Goal: Task Accomplishment & Management: Use online tool/utility

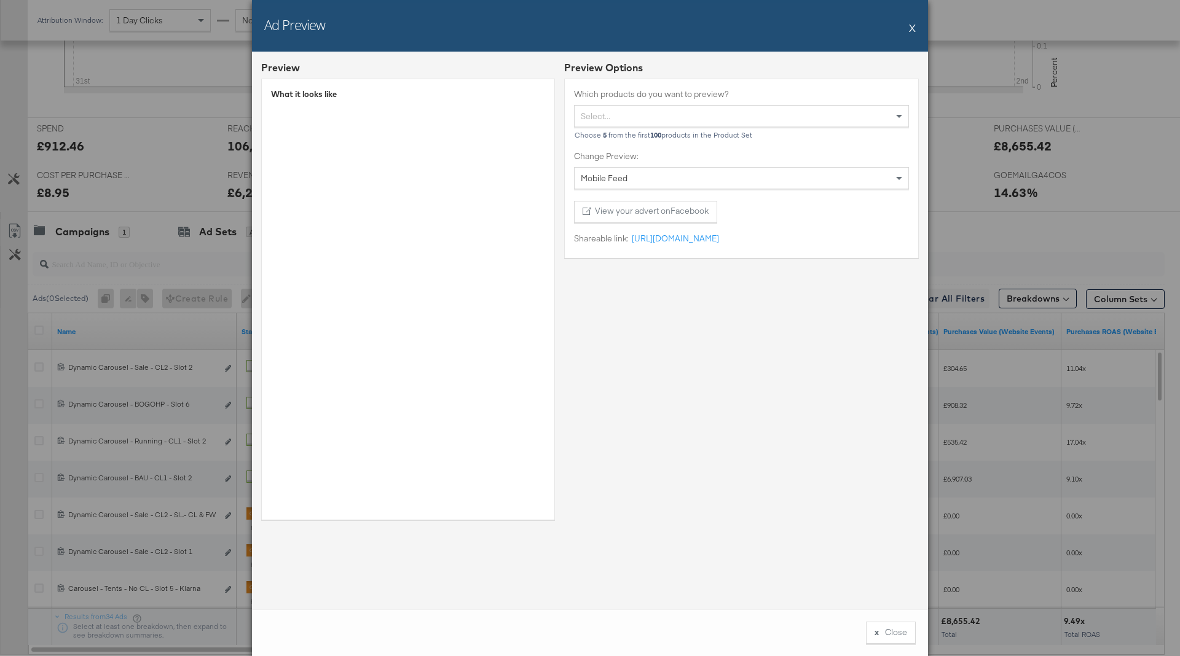
scroll to position [471, 0]
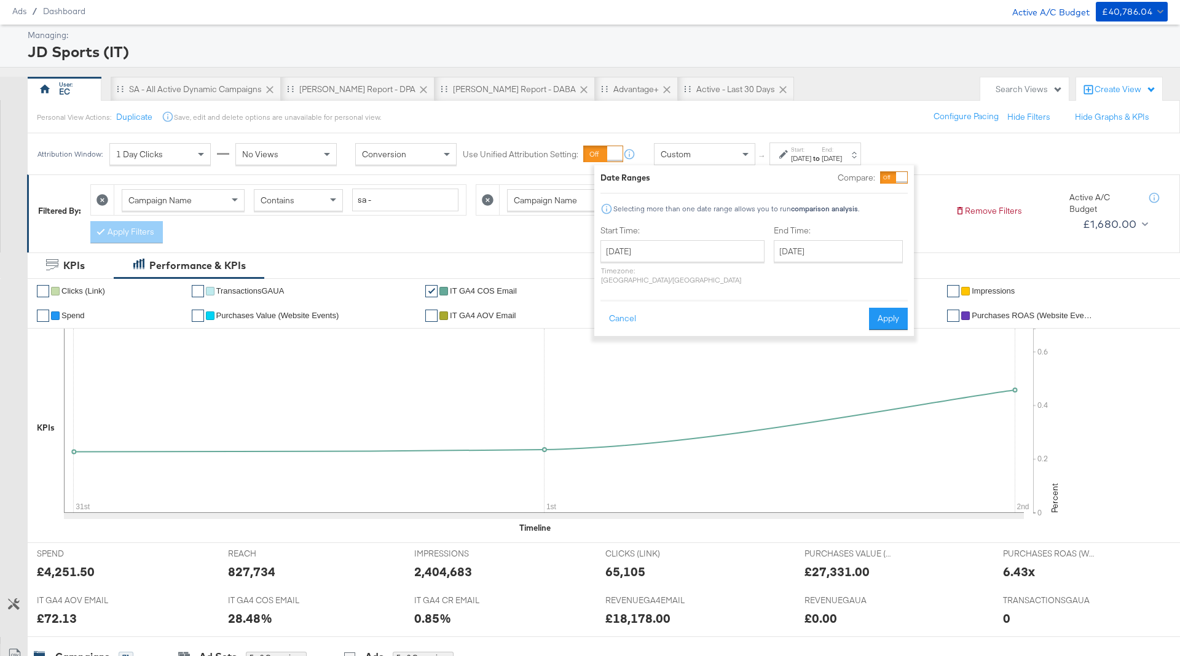
scroll to position [37, 0]
click at [241, 88] on div "SA - All Active Dynamic Campaigns" at bounding box center [195, 89] width 133 height 12
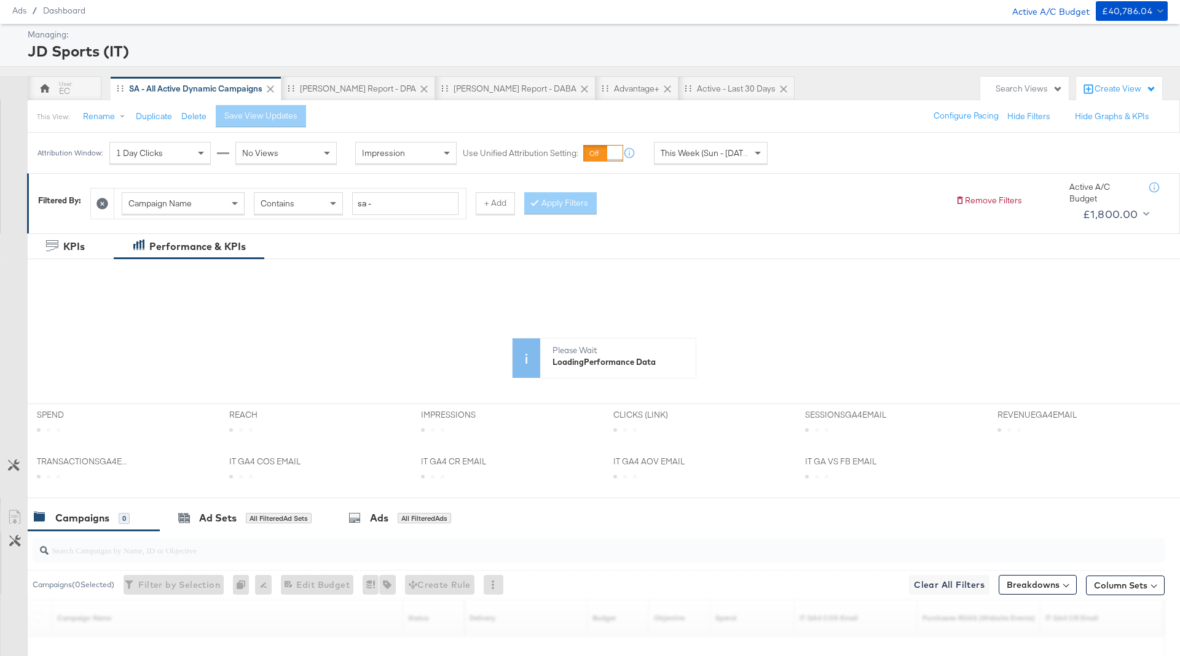
click at [744, 150] on span "This Week (Sun - Today)" at bounding box center [707, 152] width 92 height 11
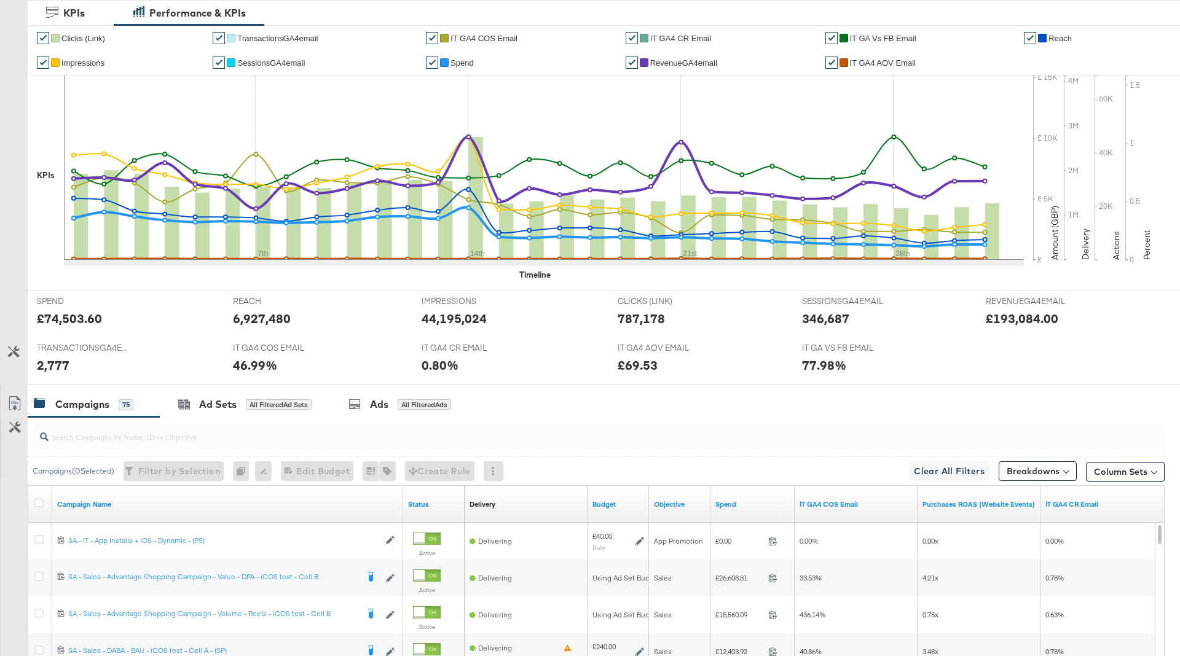
scroll to position [520, 0]
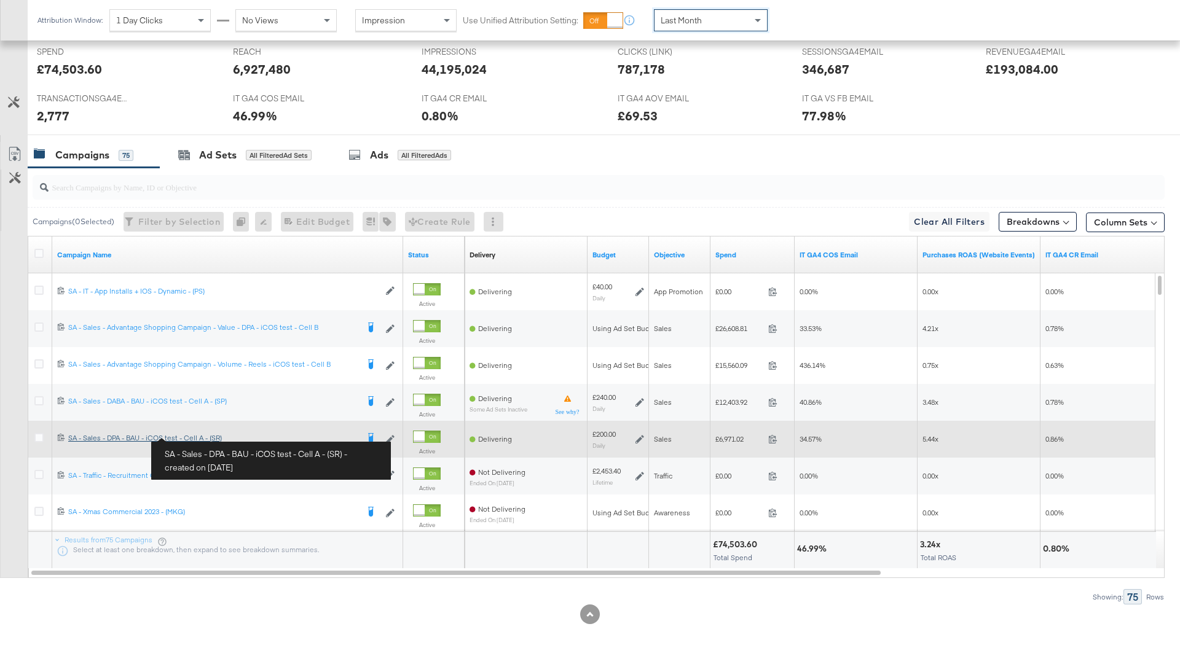
click at [197, 436] on div "SA - Sales - DPA - BAU - iCOS test - Cell A - (SR) SA - Sales - DPA - BAU - iCO…" at bounding box center [212, 438] width 289 height 10
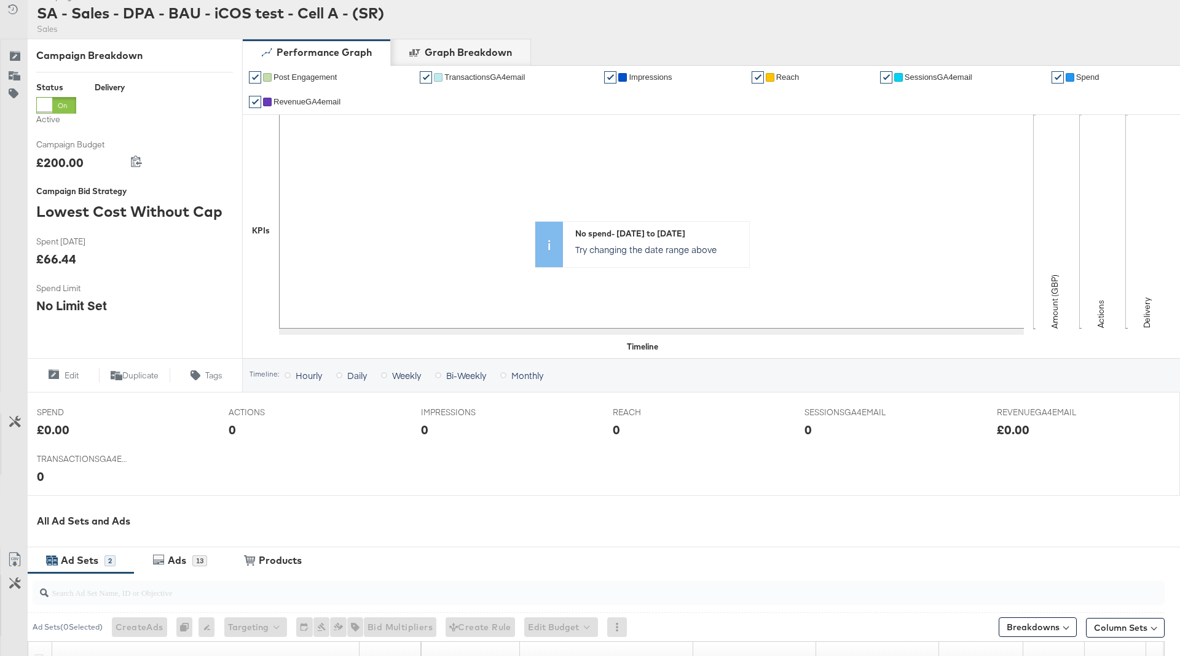
scroll to position [380, 0]
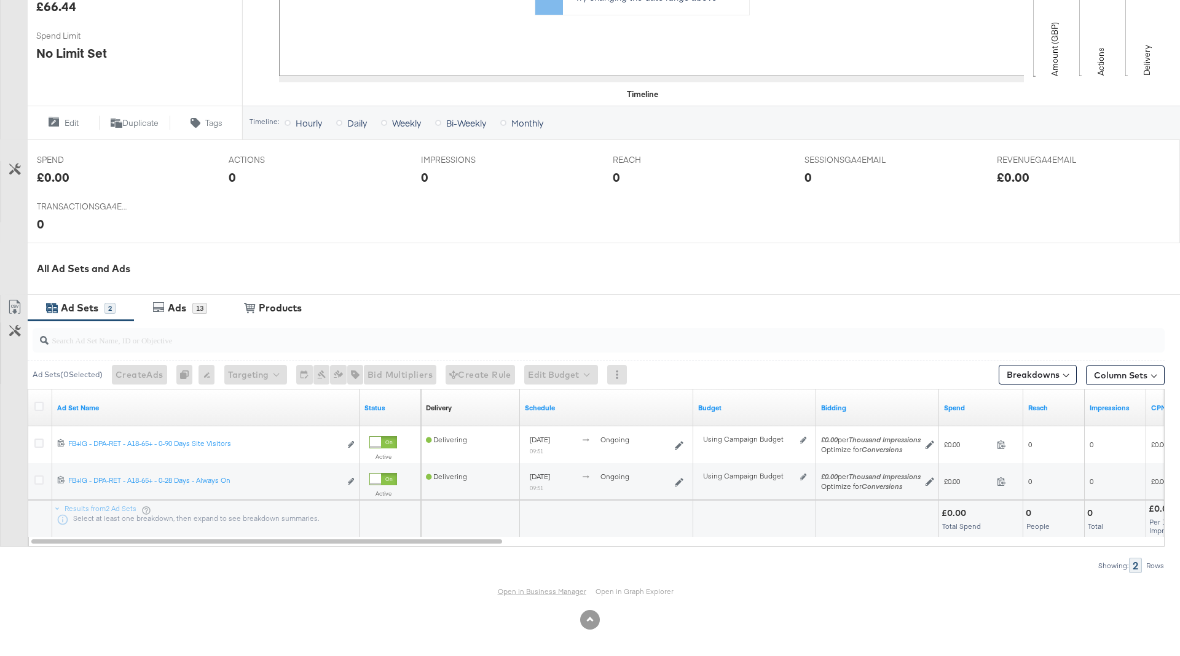
click at [514, 592] on link "Open in Business Manager" at bounding box center [542, 591] width 88 height 9
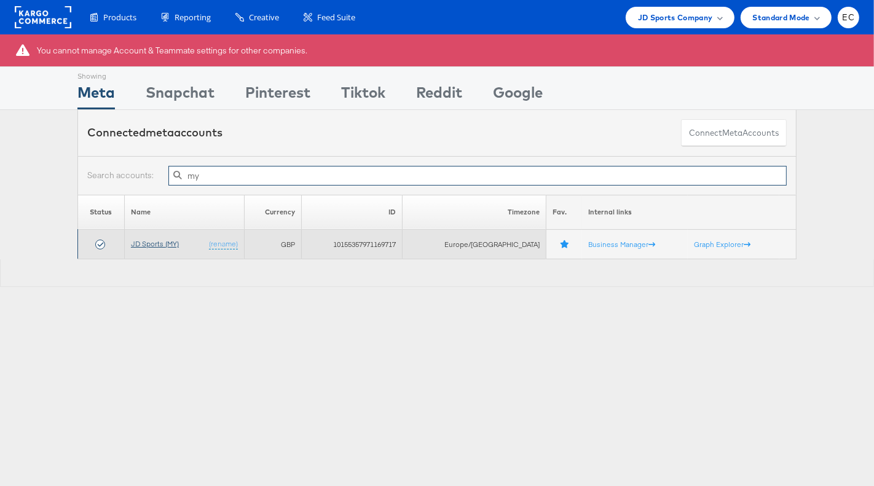
type input "my"
click at [158, 241] on link "JD Sports (MY)" at bounding box center [155, 243] width 48 height 9
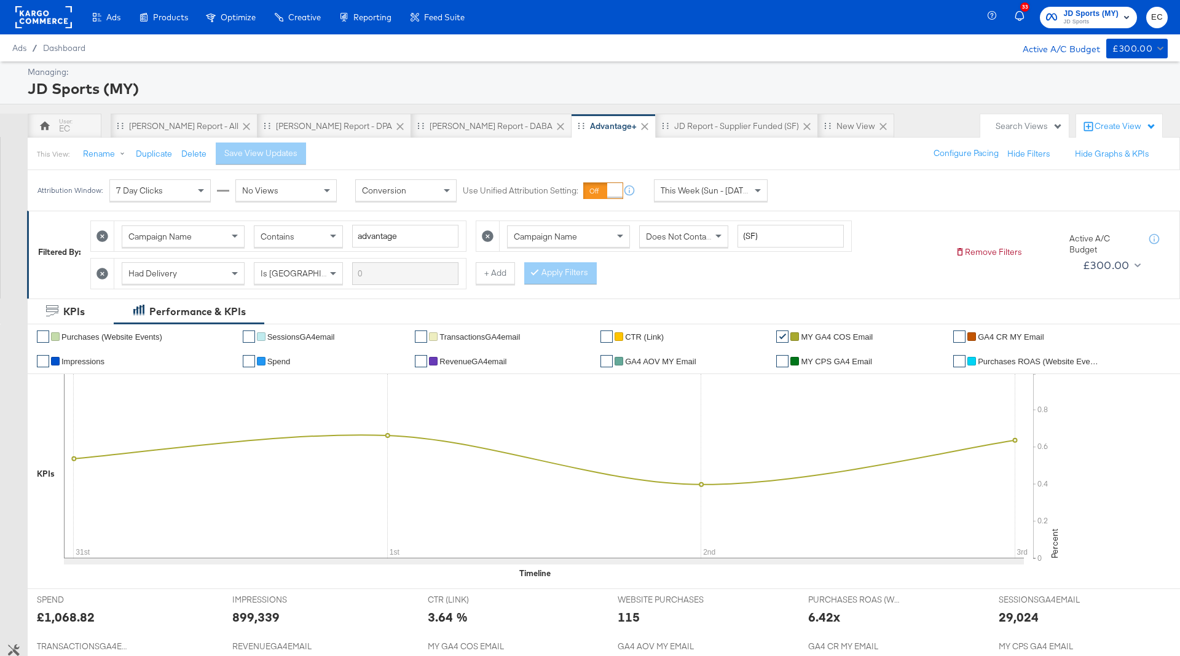
click at [66, 11] on rect at bounding box center [43, 17] width 57 height 22
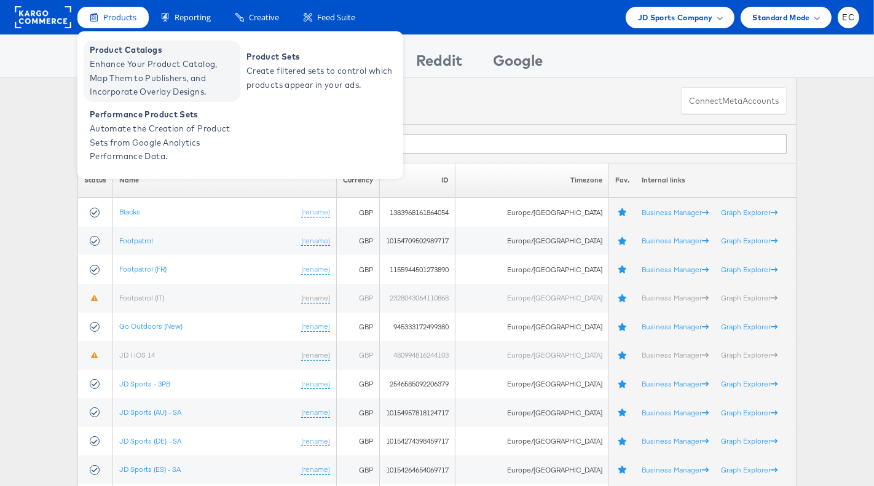
click at [136, 60] on span "Enhance Your Product Catalog, Map Them to Publishers, and Incorporate Overlay D…" at bounding box center [163, 78] width 147 height 42
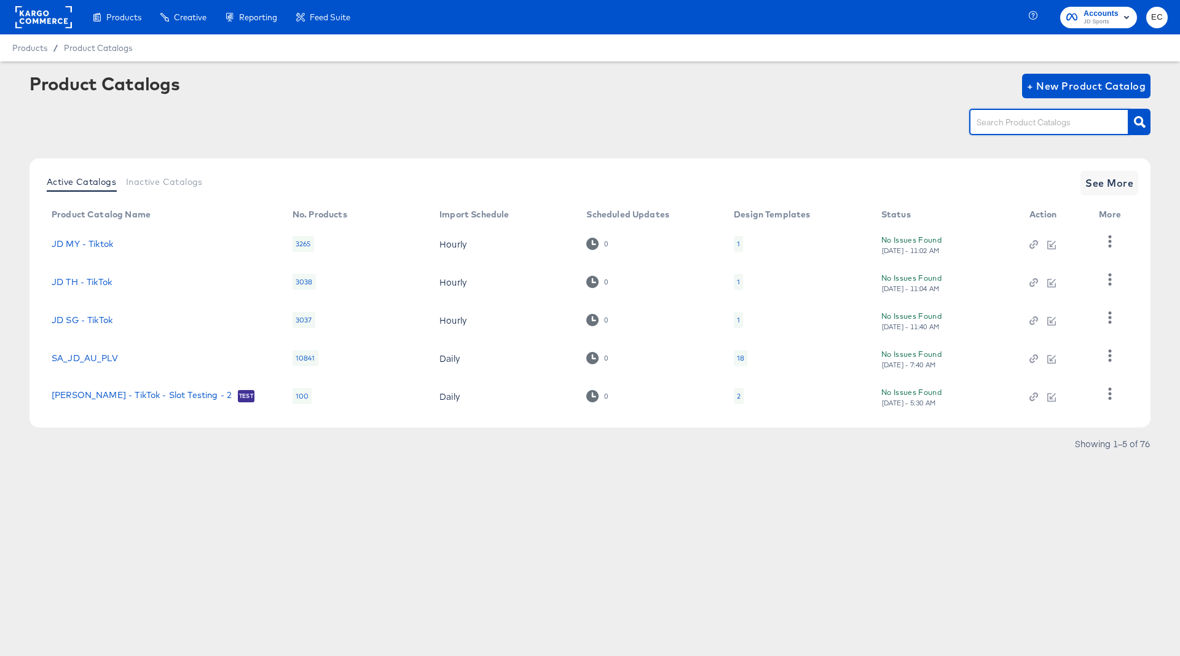
click at [1026, 126] on input "text" at bounding box center [1039, 123] width 131 height 14
type input "my"
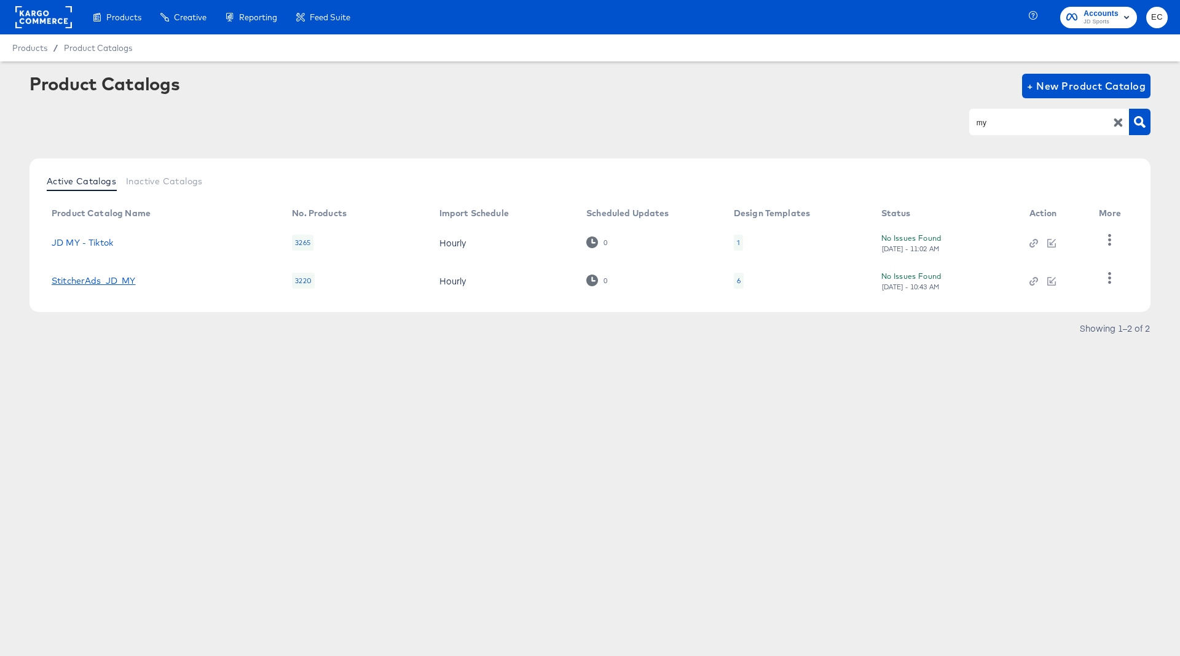
click at [103, 285] on link "StitcherAds_JD_MY" at bounding box center [94, 281] width 84 height 10
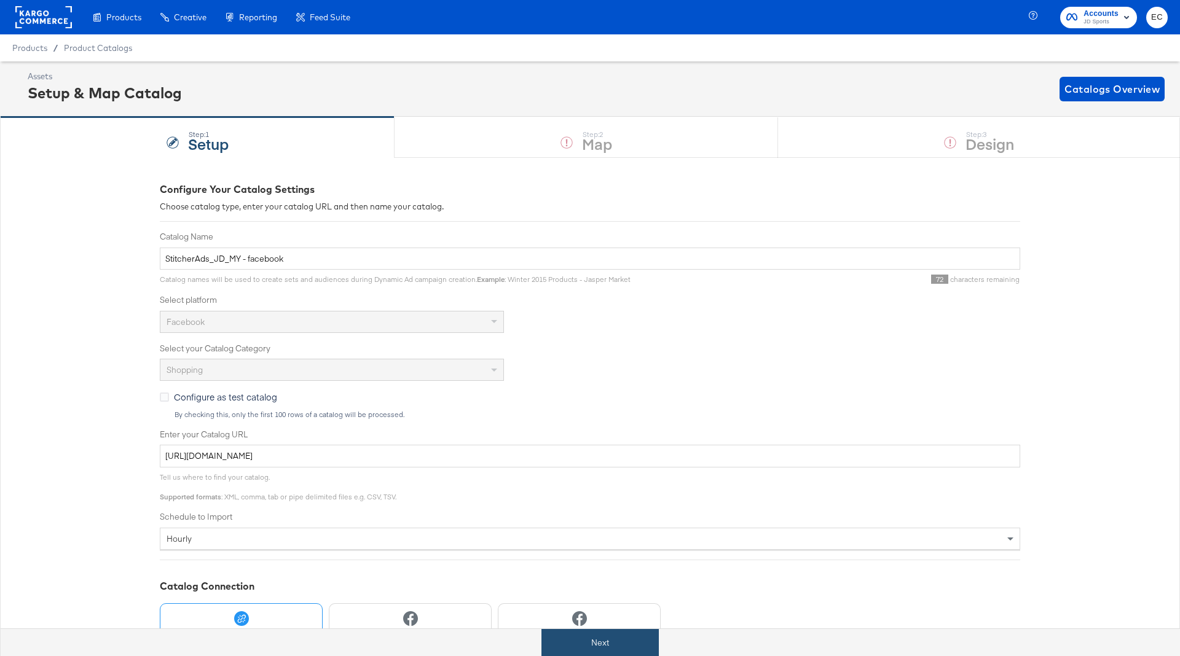
click at [591, 648] on button "Next" at bounding box center [599, 643] width 117 height 28
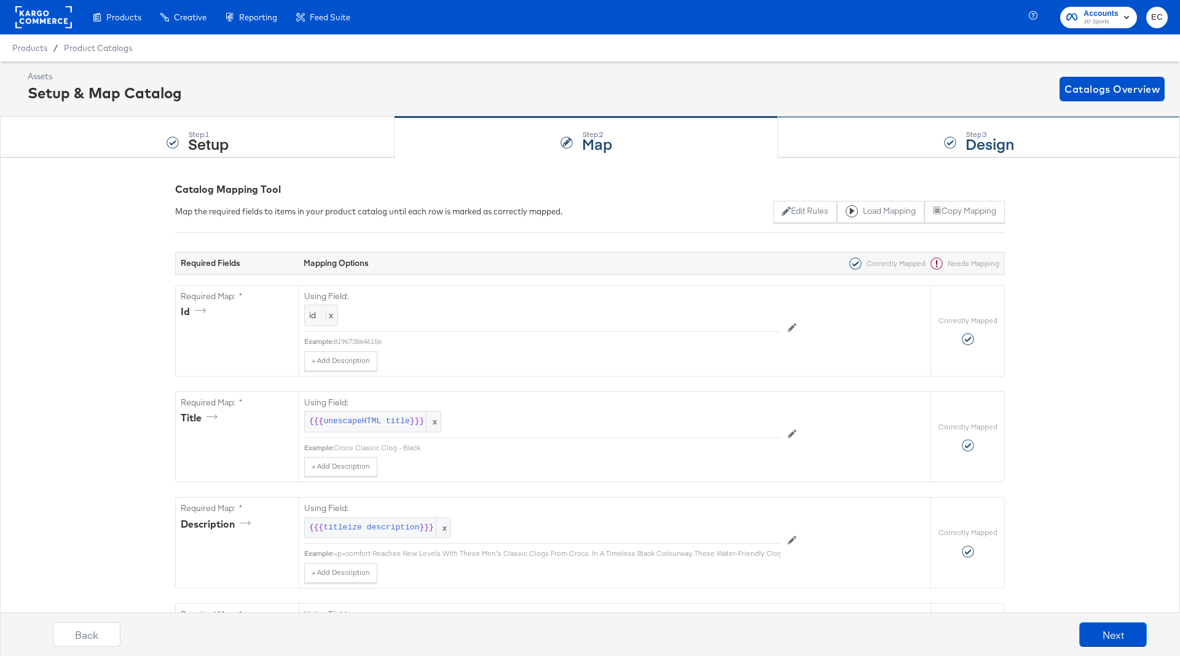
click at [927, 135] on div "Step: 3 Design" at bounding box center [979, 137] width 402 height 41
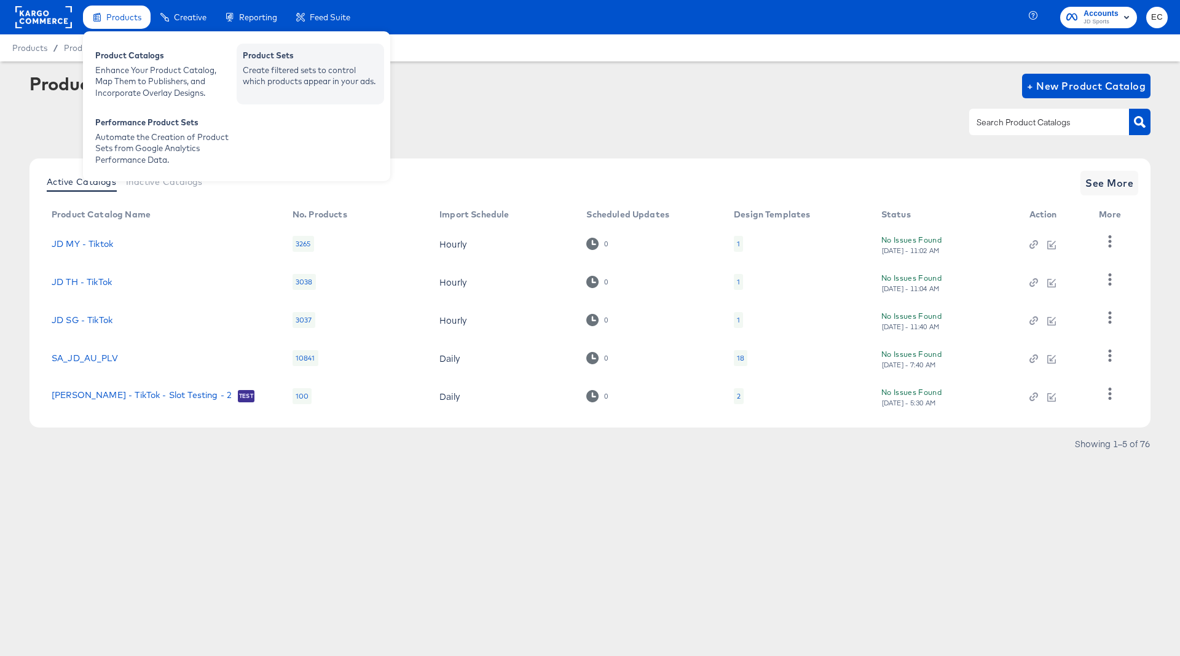
click at [279, 71] on div "Create filtered sets to control which products appear in your ads." at bounding box center [310, 76] width 135 height 23
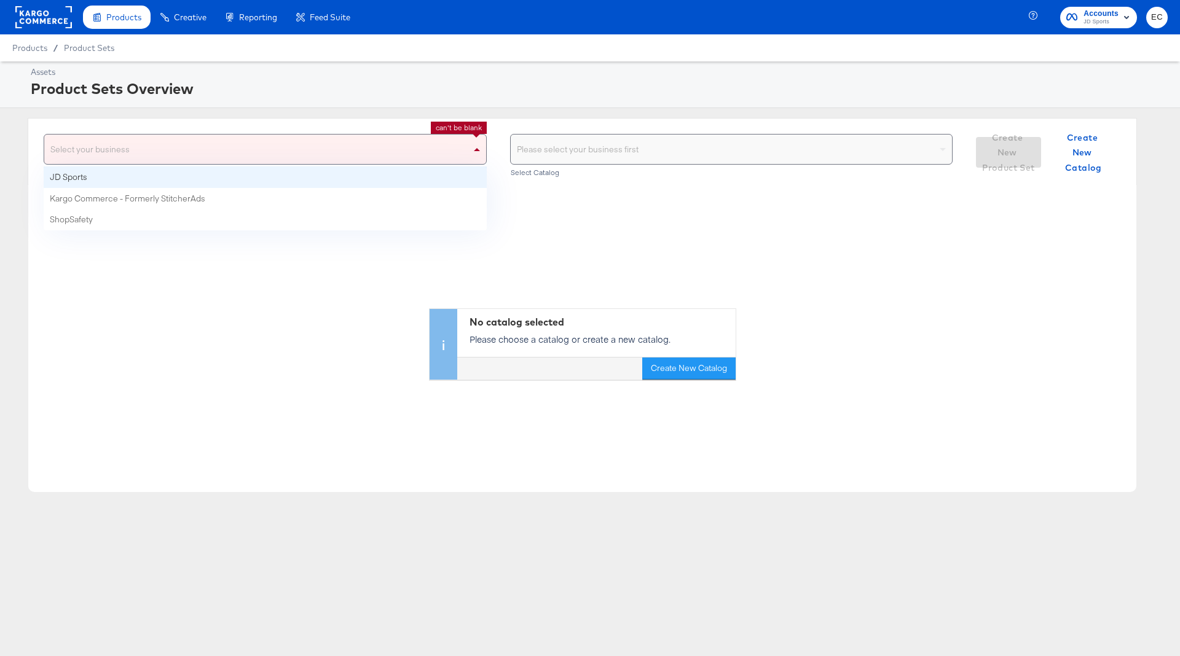
click at [265, 147] on div "Select your business" at bounding box center [265, 149] width 442 height 29
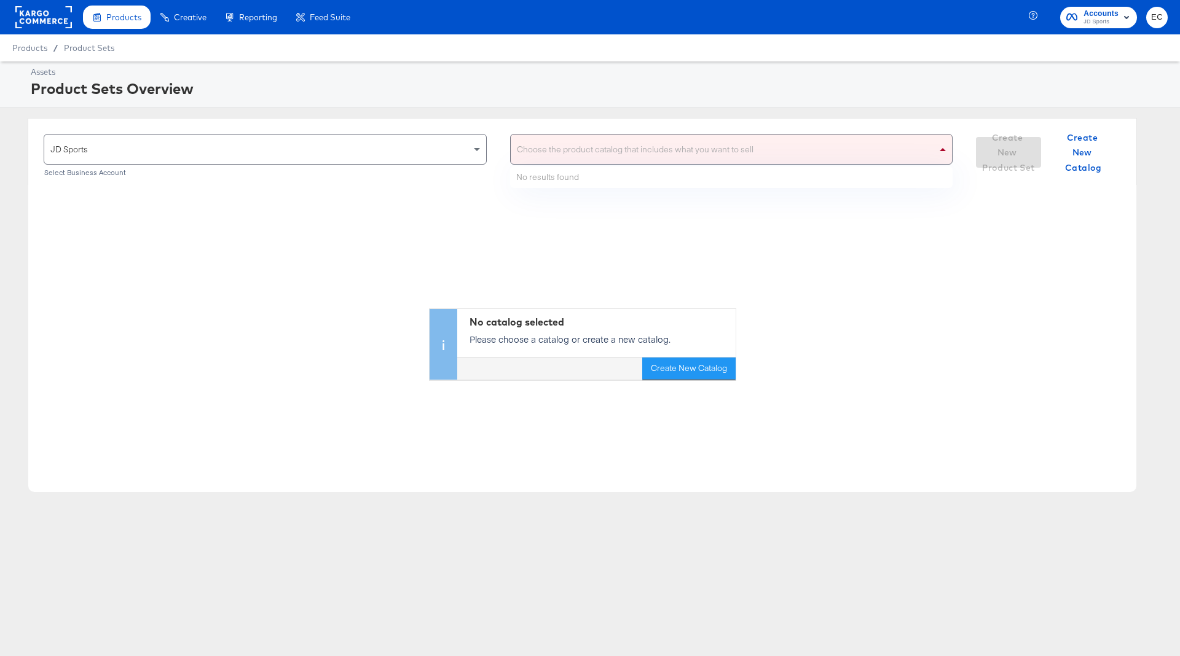
click at [540, 147] on div "Choose the product catalog that includes what you want to sell" at bounding box center [732, 149] width 442 height 29
type input "my"
click at [599, 153] on div "Choose the product catalog that includes what you want to sell" at bounding box center [732, 149] width 442 height 29
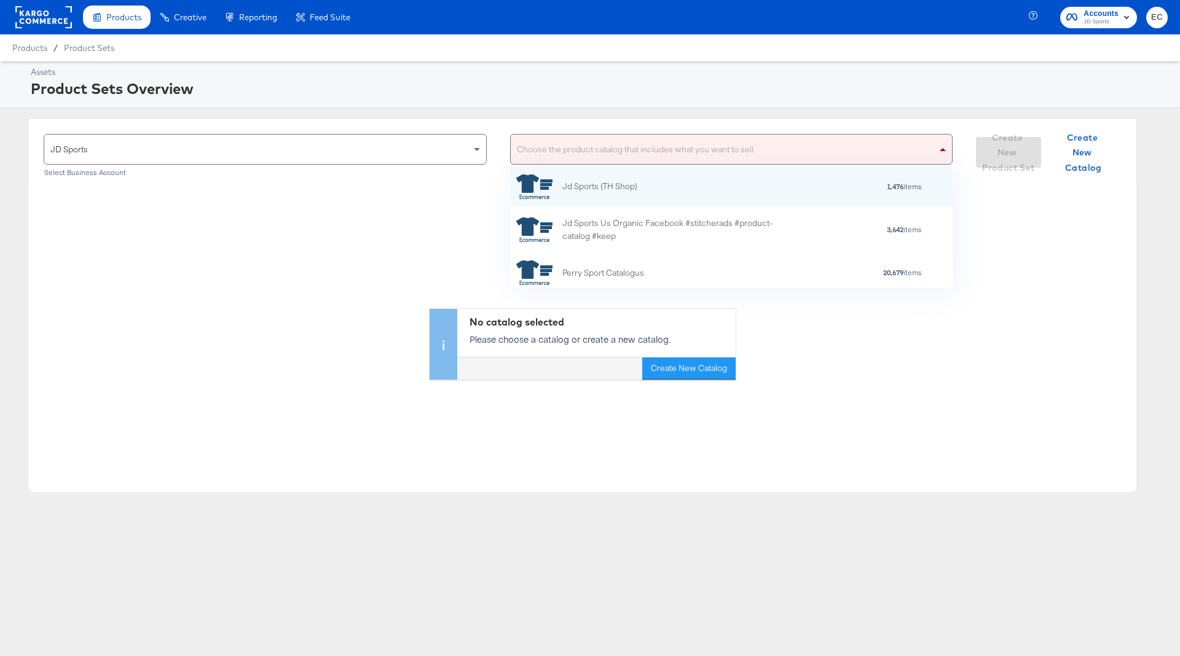
scroll to position [0, 1]
type input "my"
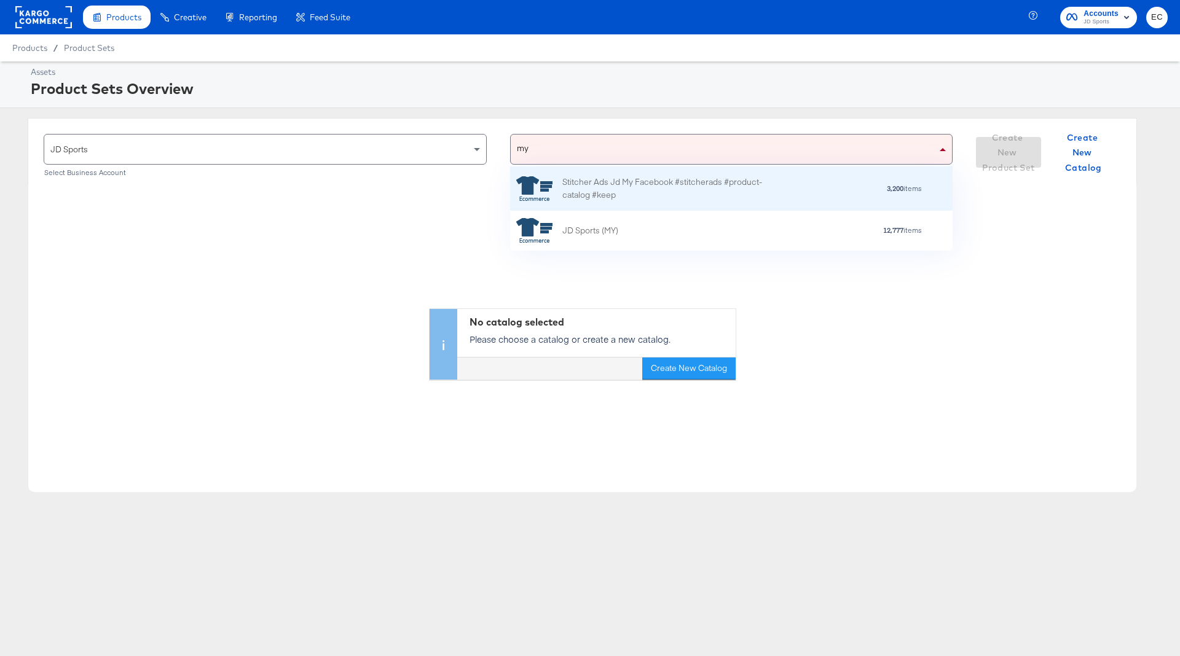
click at [683, 197] on div "Stitcher Ads Jd My Facebook #stitcherads #product-catalog #keep" at bounding box center [669, 189] width 215 height 26
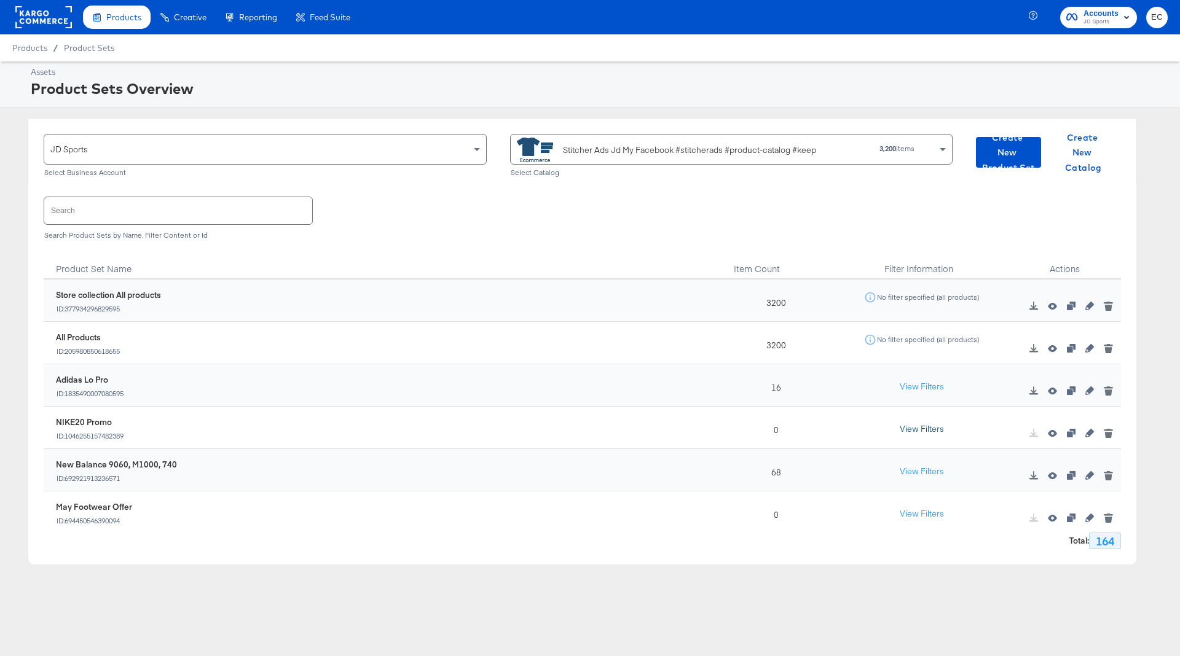
click at [930, 432] on button "View Filters" at bounding box center [921, 429] width 61 height 22
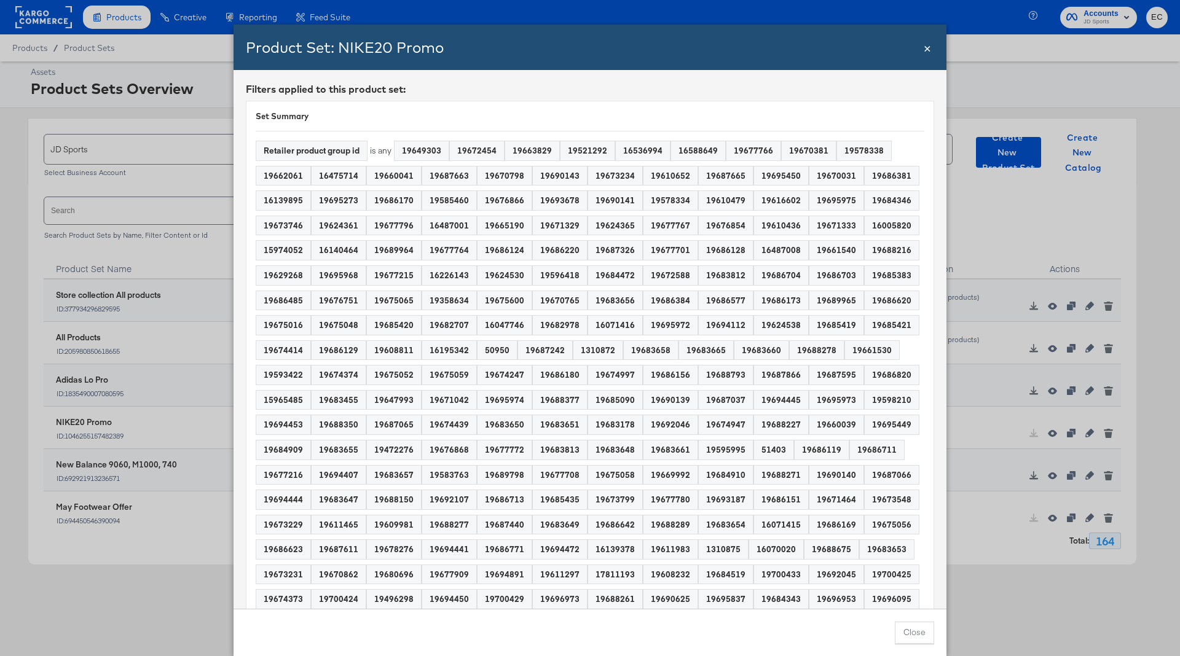
click at [930, 50] on span "×" at bounding box center [927, 47] width 7 height 17
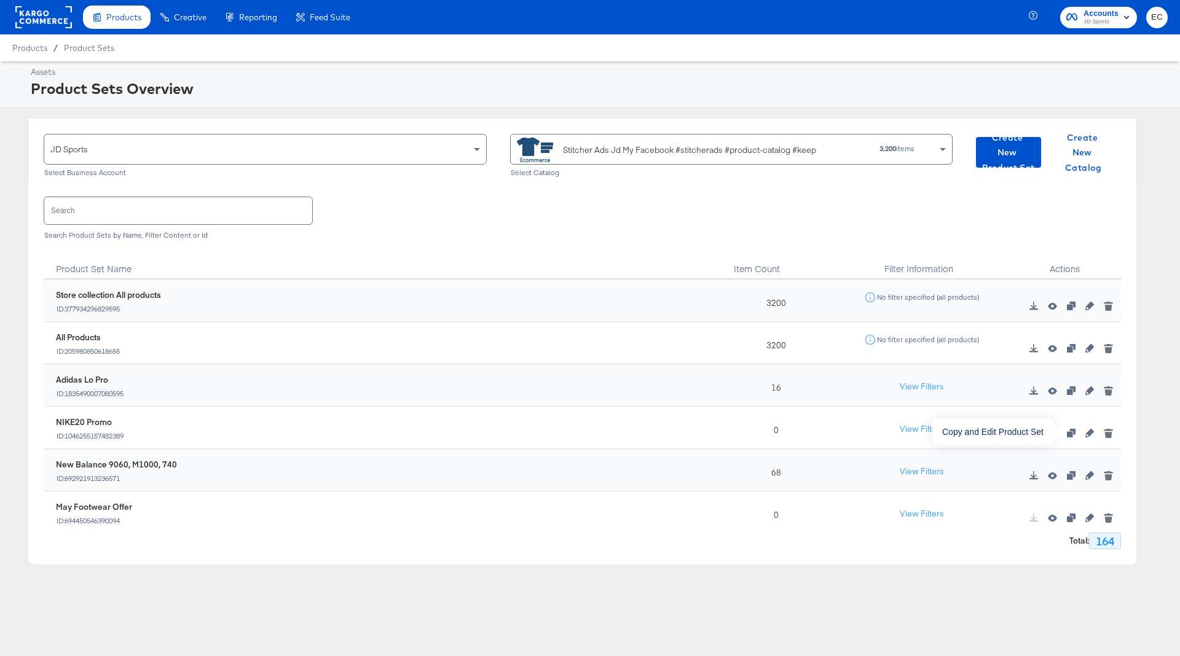
click at [1074, 431] on icon "button" at bounding box center [1071, 433] width 9 height 9
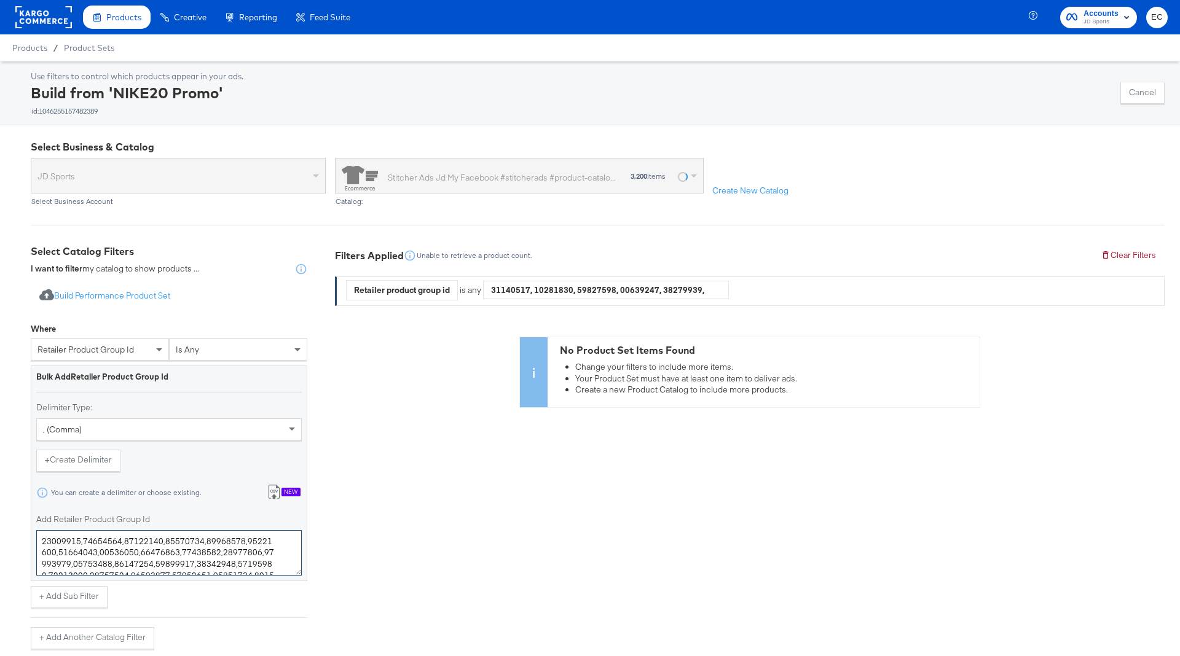
click at [200, 556] on textarea "Add Retailer Product Group Id" at bounding box center [168, 552] width 265 height 45
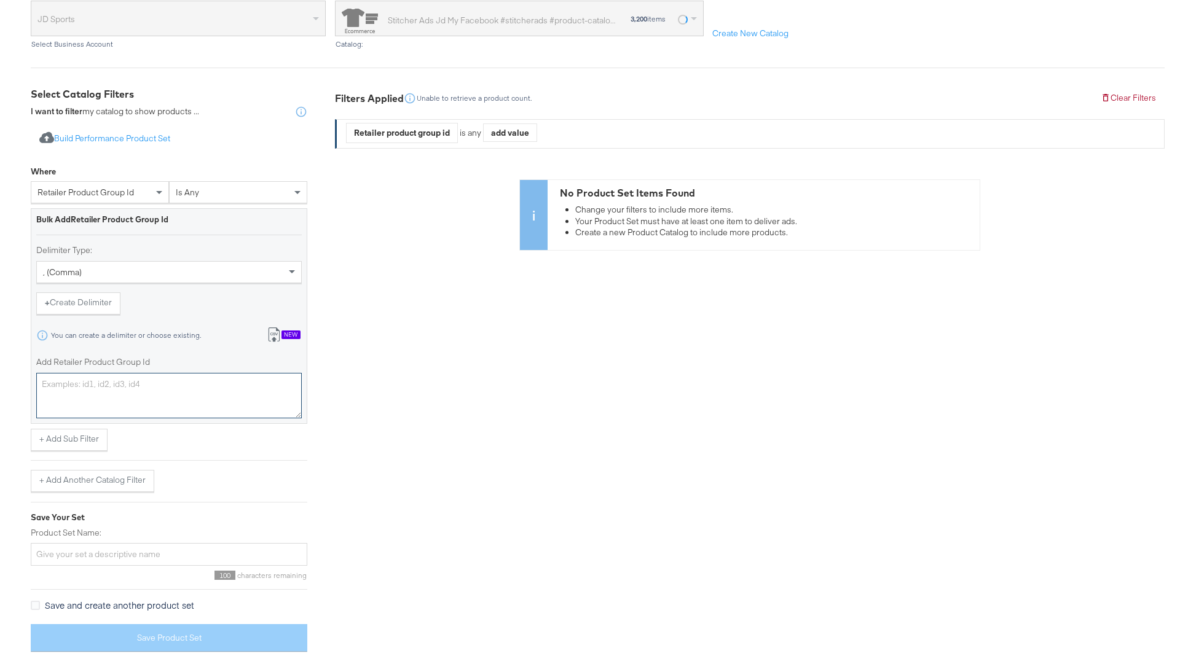
scroll to position [165, 0]
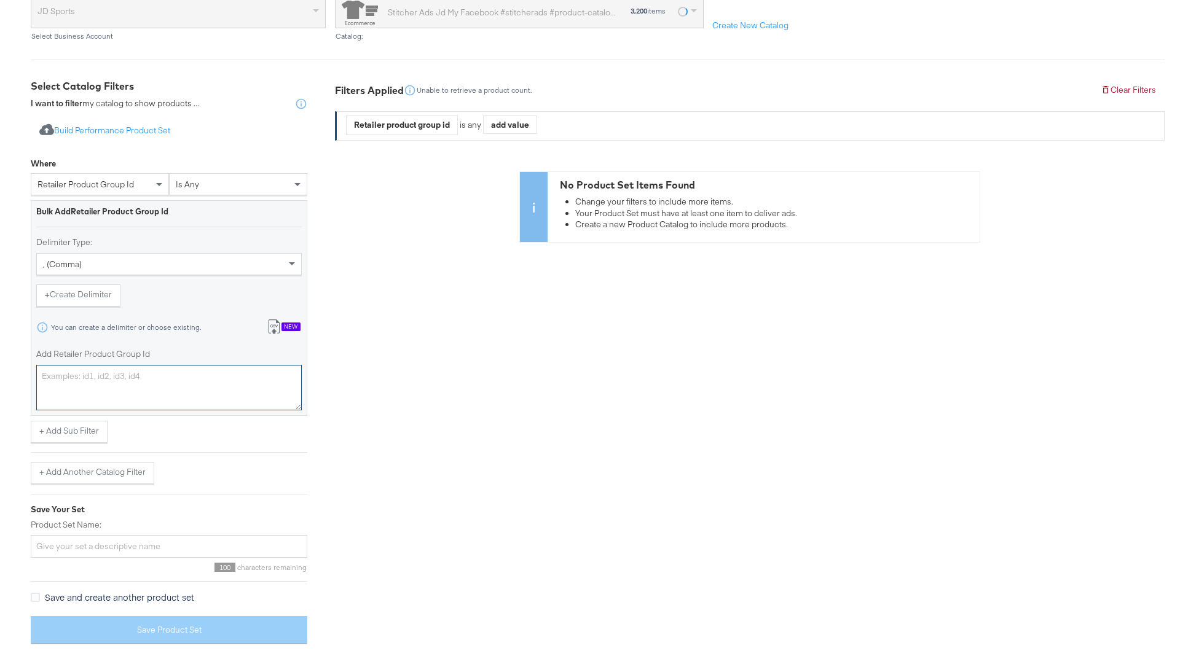
click at [188, 388] on textarea "Add Retailer Product Group Id" at bounding box center [168, 387] width 265 height 45
paste textarea "7421688971315,7421693689907,7421639229491,7436931563571,7421693657139,747999536…"
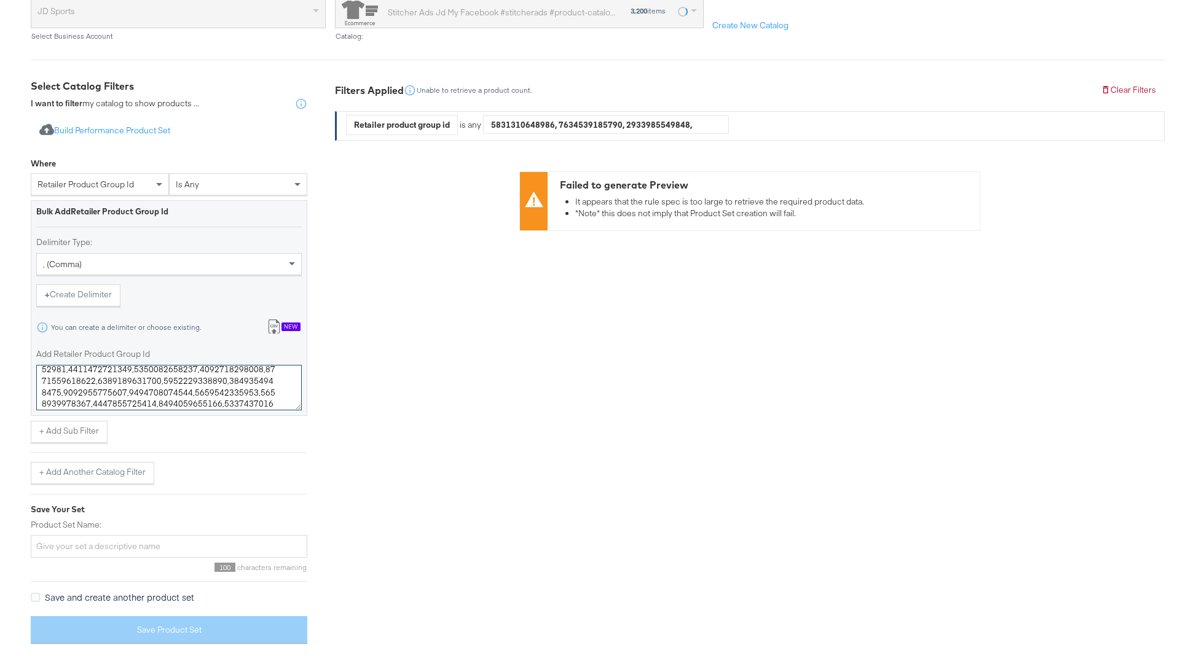
type textarea "7421688971315,7421693689907,7421639229491,7436931563571,7421693657139,747999536…"
click at [122, 183] on span "retailer product group id" at bounding box center [85, 184] width 96 height 11
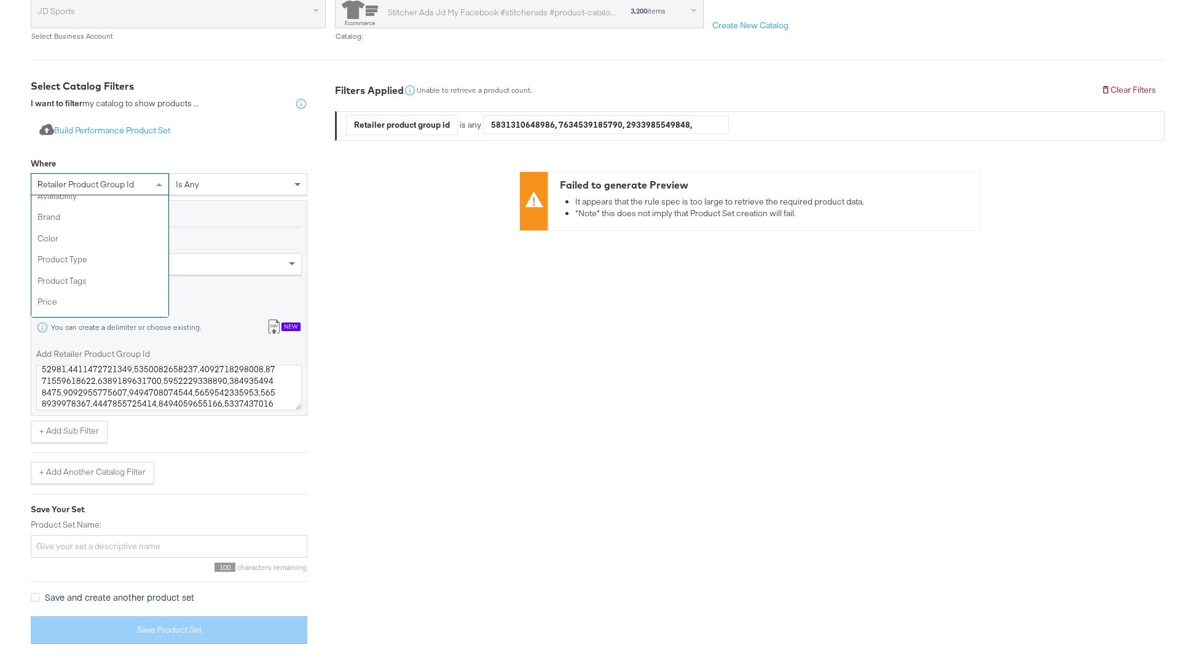
type input "id"
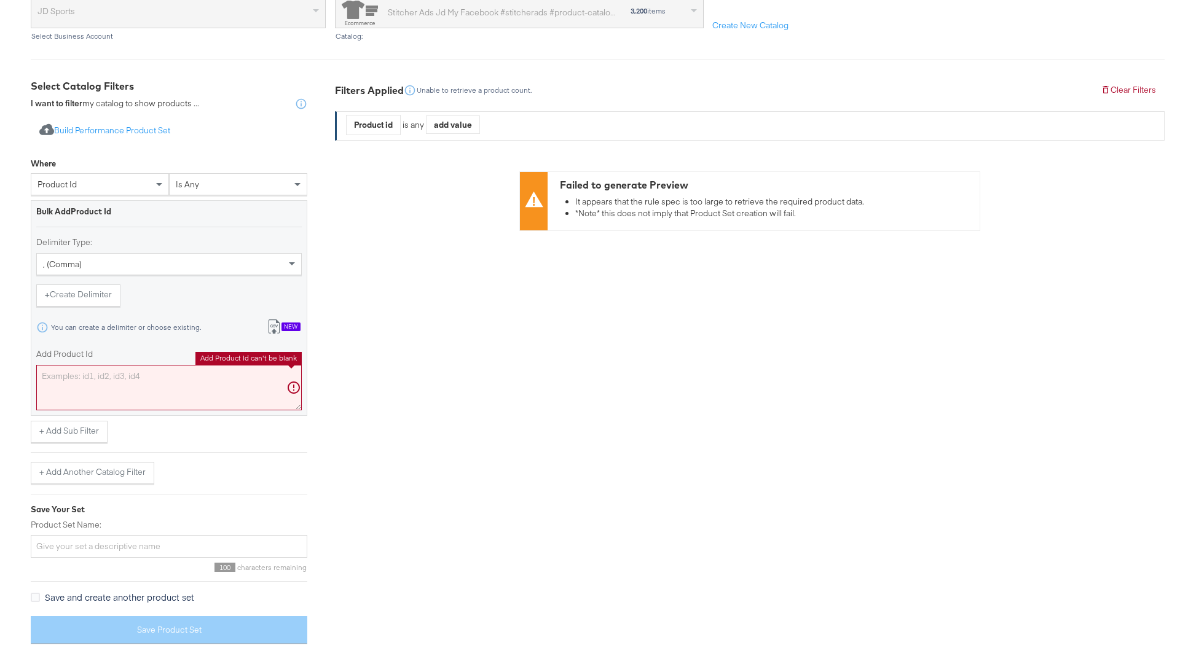
click at [144, 388] on textarea "Add Product Id" at bounding box center [168, 387] width 265 height 45
paste textarea "7421688971315,7421693689907,7421639229491,7436931563571,7421693657139,747999536…"
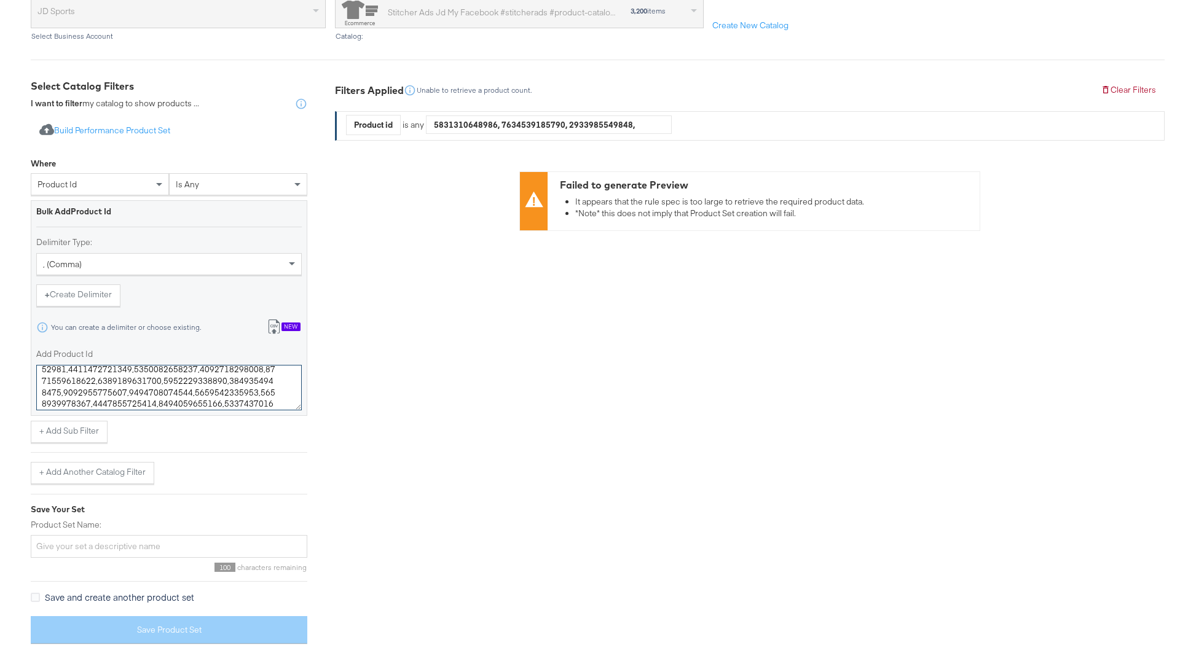
type textarea "7421688971315,7421693689907,7421639229491,7436931563571,7421693657139,747999536…"
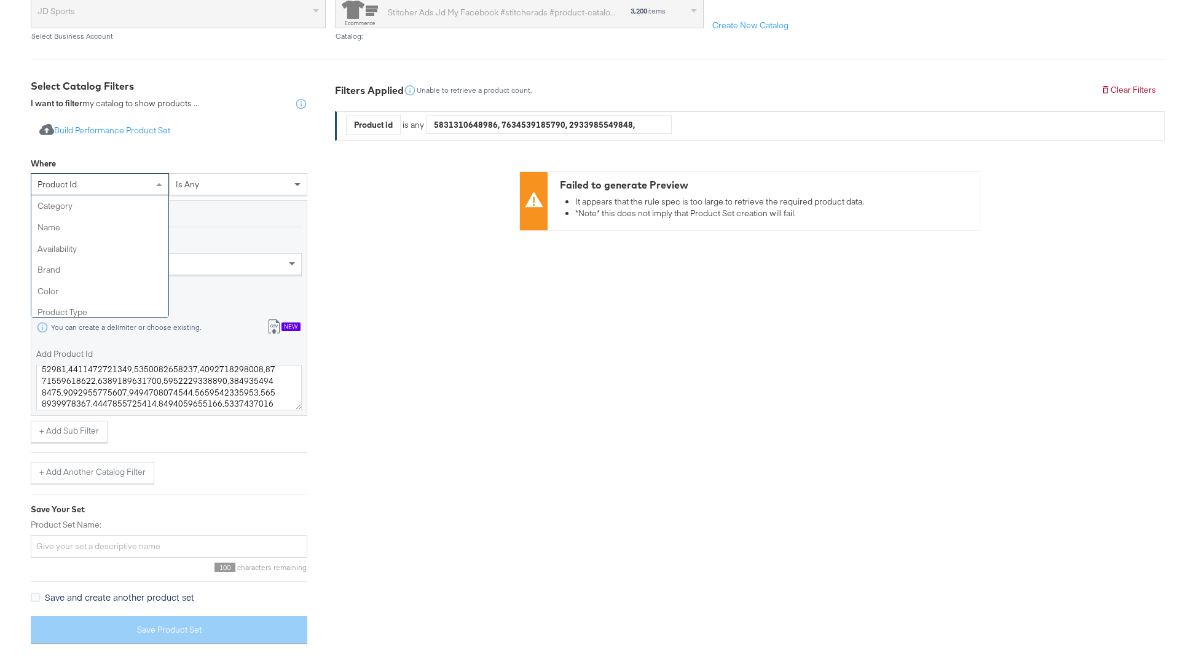
click at [132, 185] on div "product id" at bounding box center [99, 184] width 137 height 21
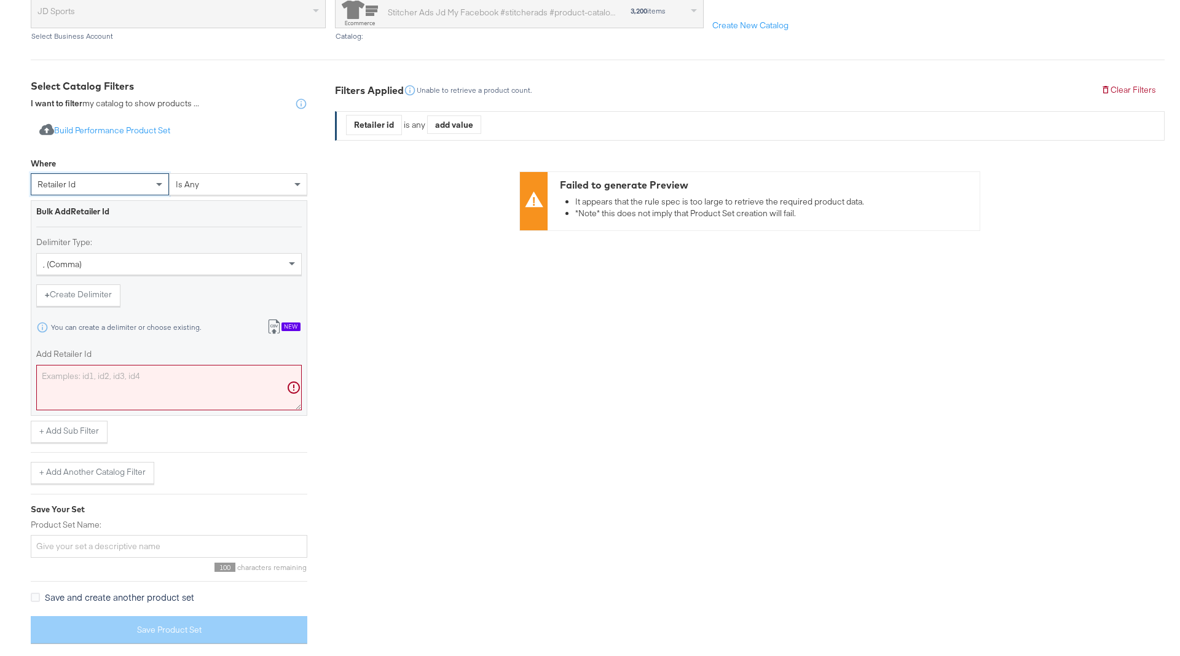
scroll to position [0, 0]
click at [137, 378] on textarea "Add Retailer Id" at bounding box center [168, 387] width 265 height 45
paste textarea "7421688971315,7421693689907,7421639229491,7436931563571,7421693657139,747999536…"
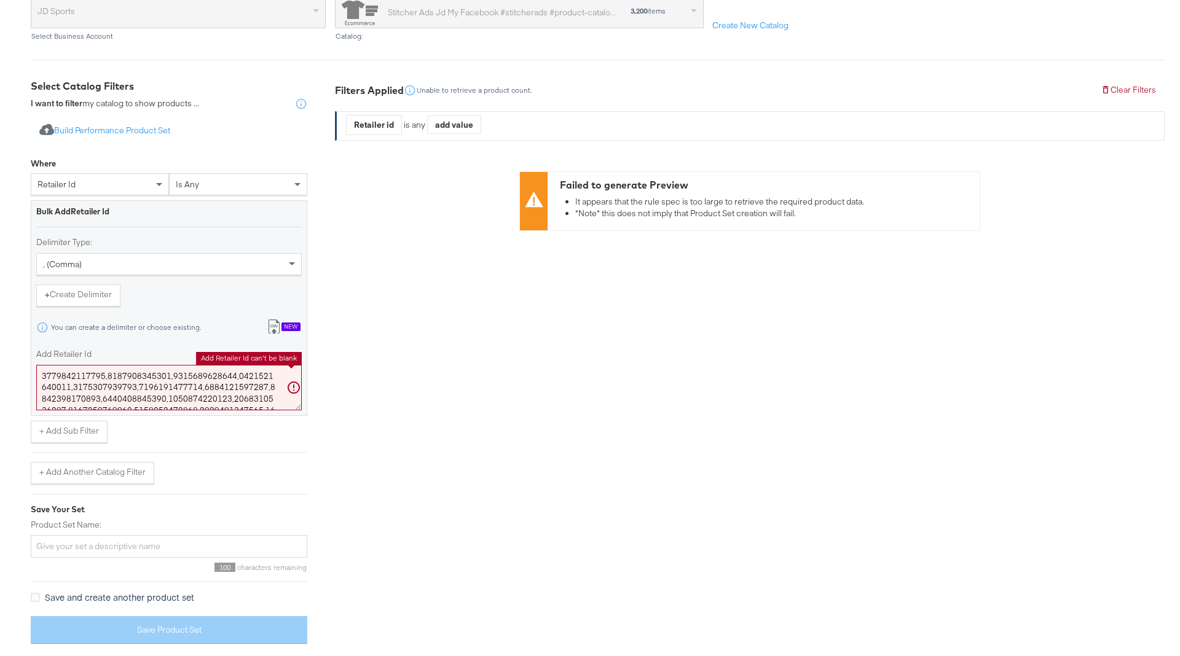
scroll to position [6120, 0]
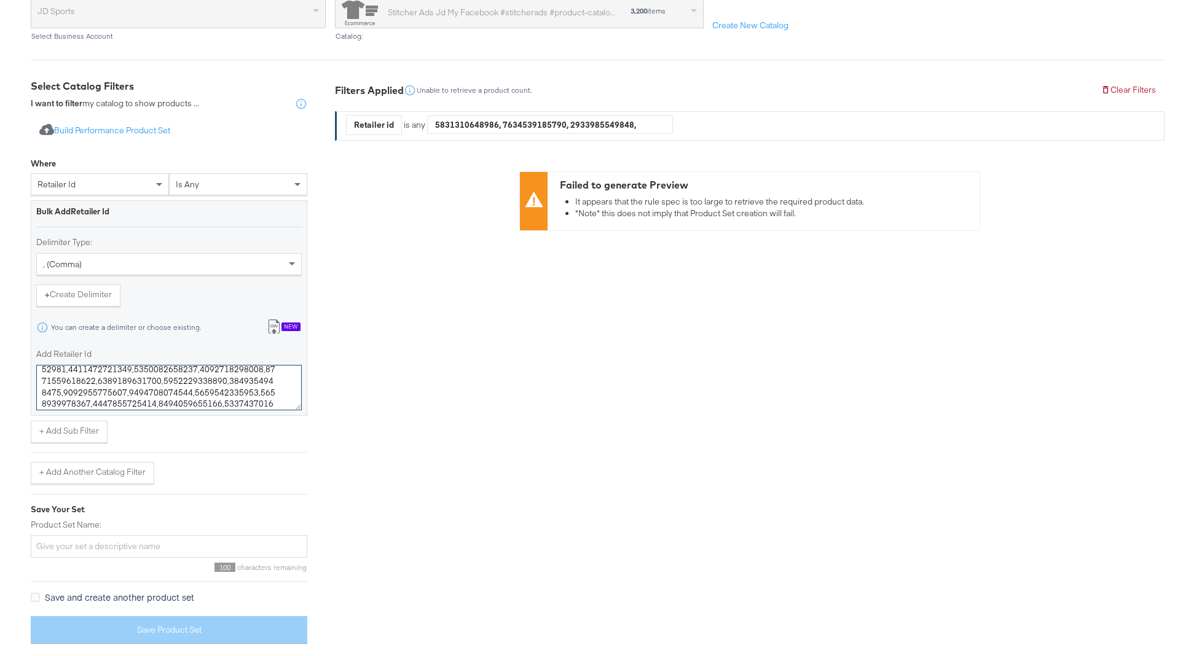
type textarea "7421688971315,7421693689907,7421639229491,7436931563571,7421693657139,747999536…"
click at [116, 178] on div "retailer id" at bounding box center [99, 184] width 137 height 21
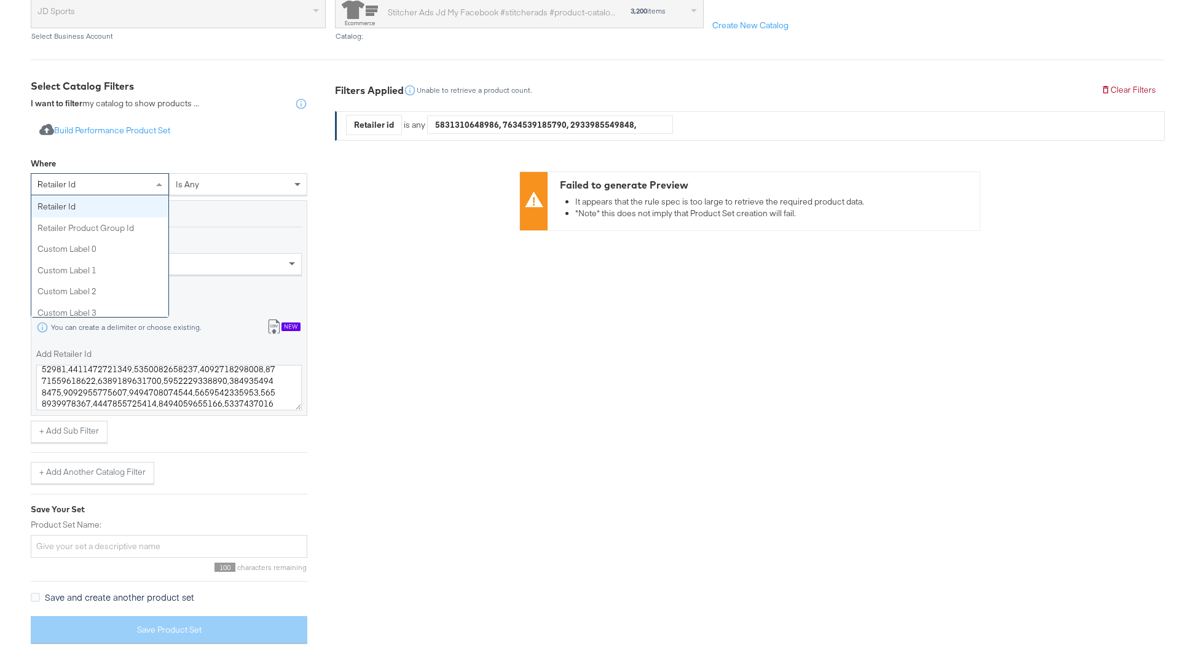
scroll to position [0, 0]
type input "id"
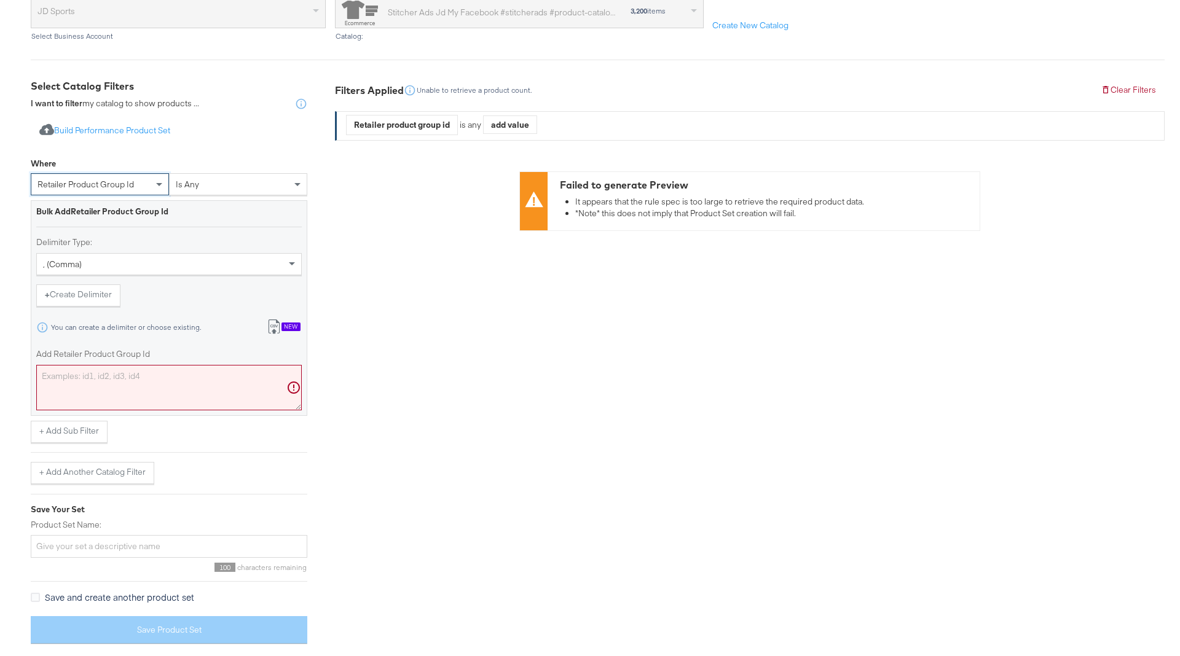
click at [137, 391] on textarea "Add Retailer Product Group Id" at bounding box center [168, 387] width 265 height 45
paste textarea "7421688971315,7421693689907,7421639229491,7436931563571,7421693657139,747999536…"
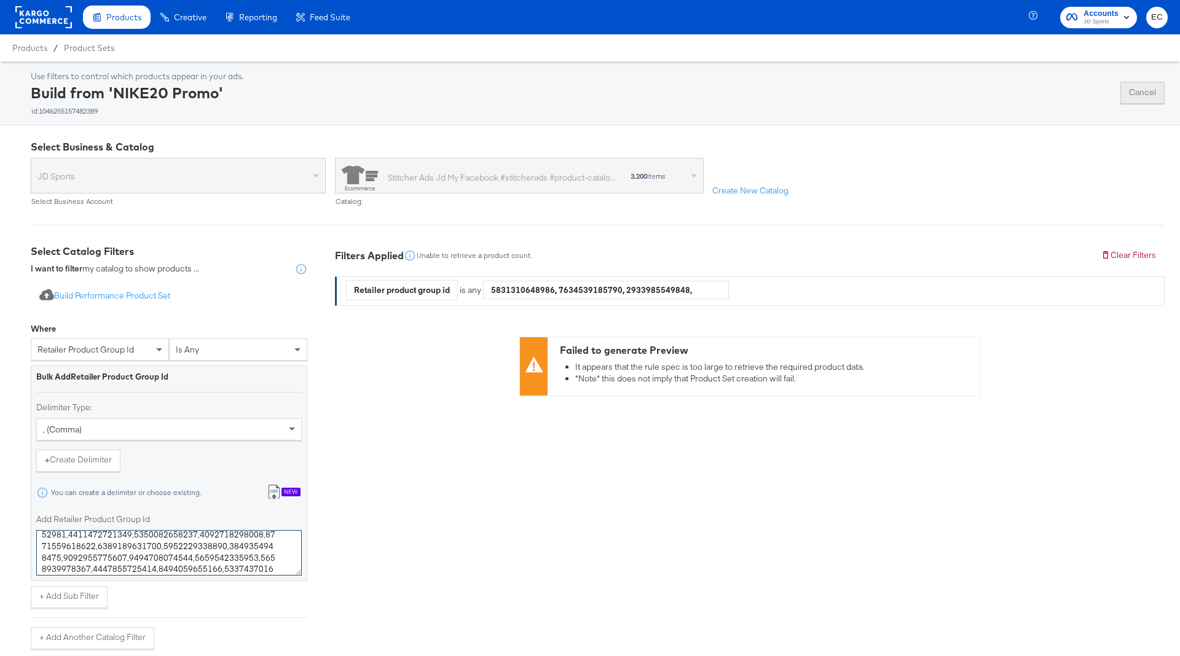
type textarea "7421688971315,7421693689907,7421639229491,7436931563571,7421693657139,747999536…"
click at [1148, 94] on button "Cancel" at bounding box center [1142, 93] width 44 height 22
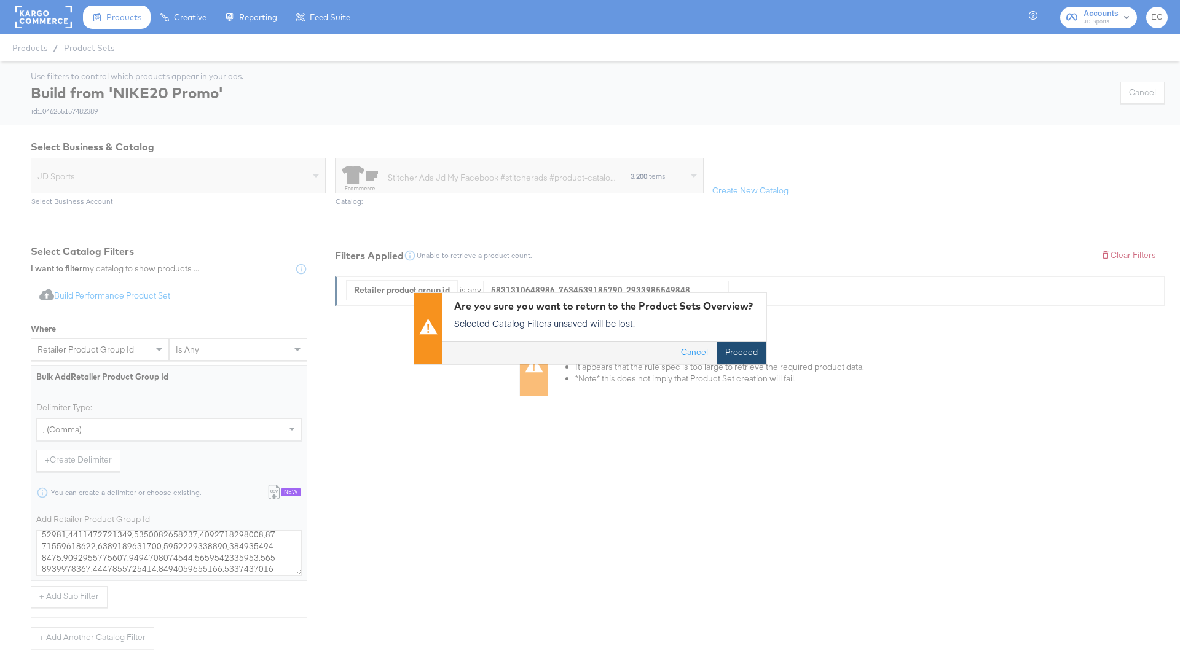
click at [751, 356] on button "Proceed" at bounding box center [742, 353] width 50 height 22
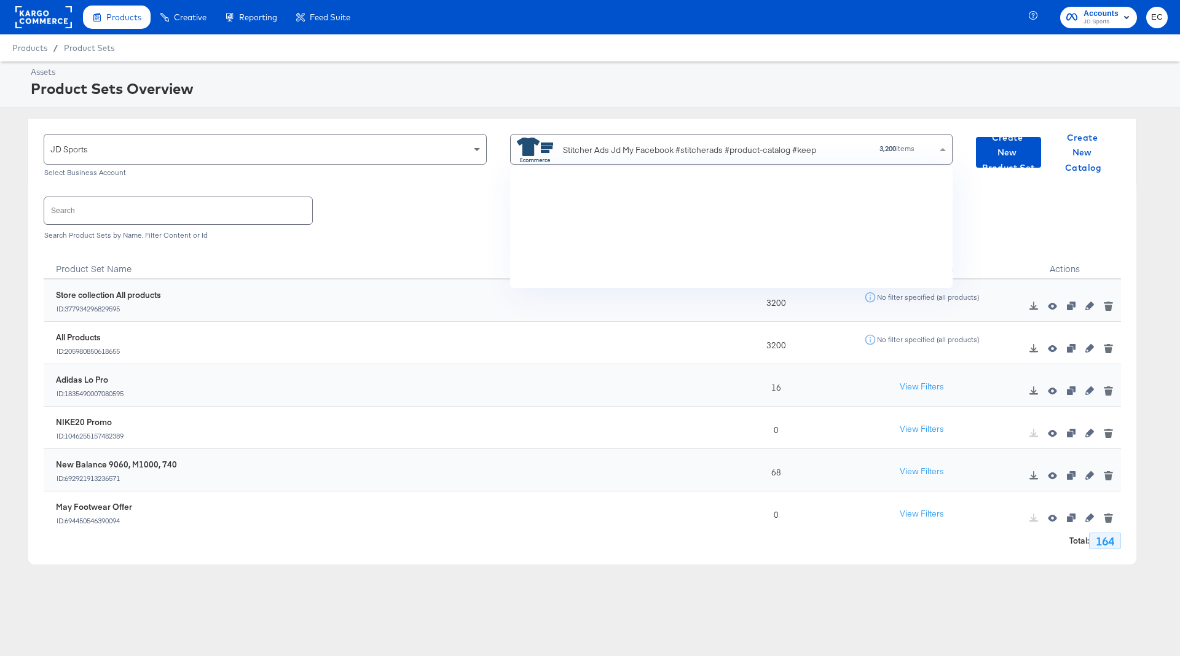
click at [548, 154] on icon at bounding box center [535, 150] width 37 height 25
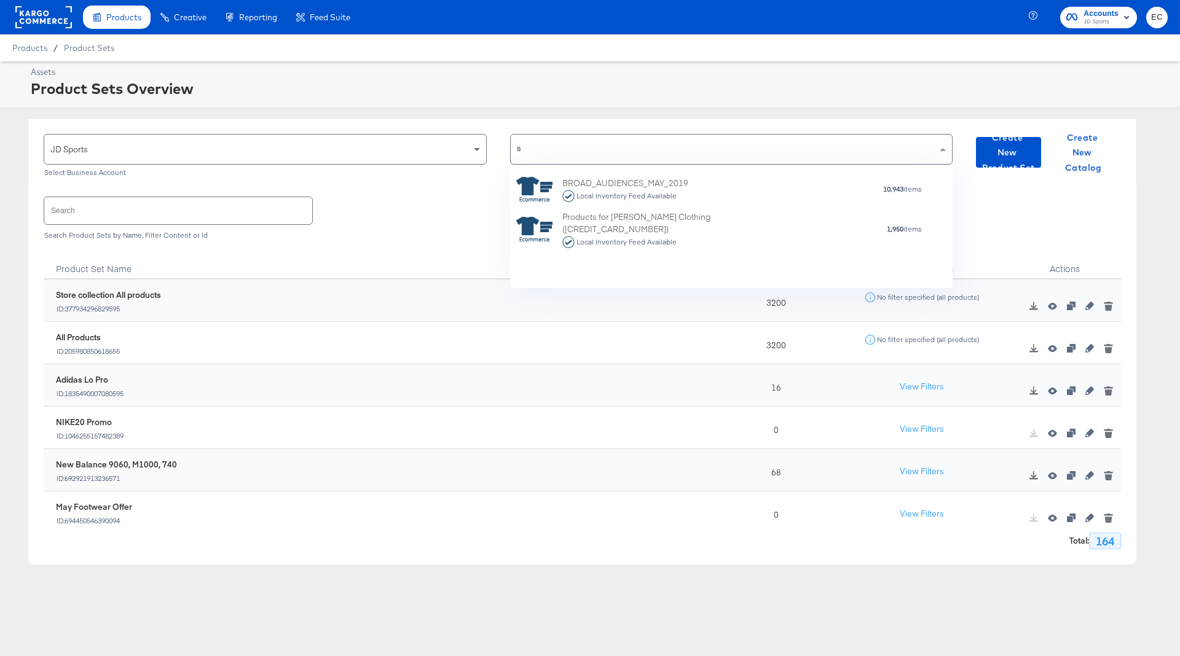
type input "sg"
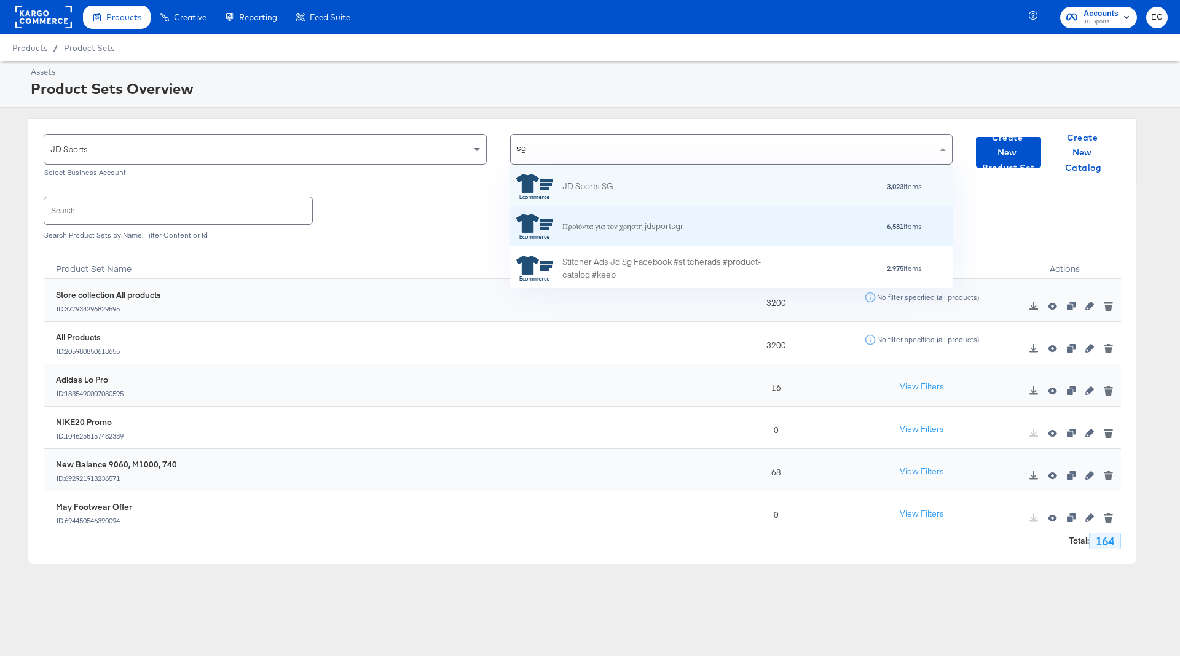
scroll to position [1, 0]
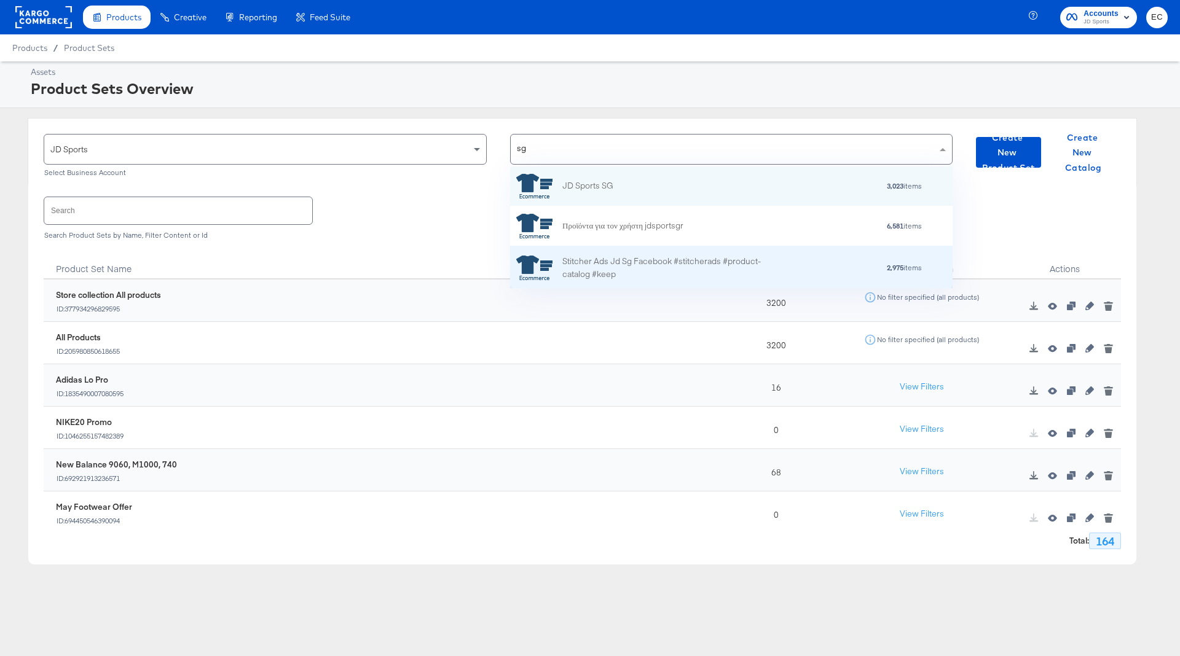
click at [651, 261] on div "Stitcher Ads Jd Sg Facebook #stitcherads #product-catalog #keep" at bounding box center [669, 268] width 215 height 26
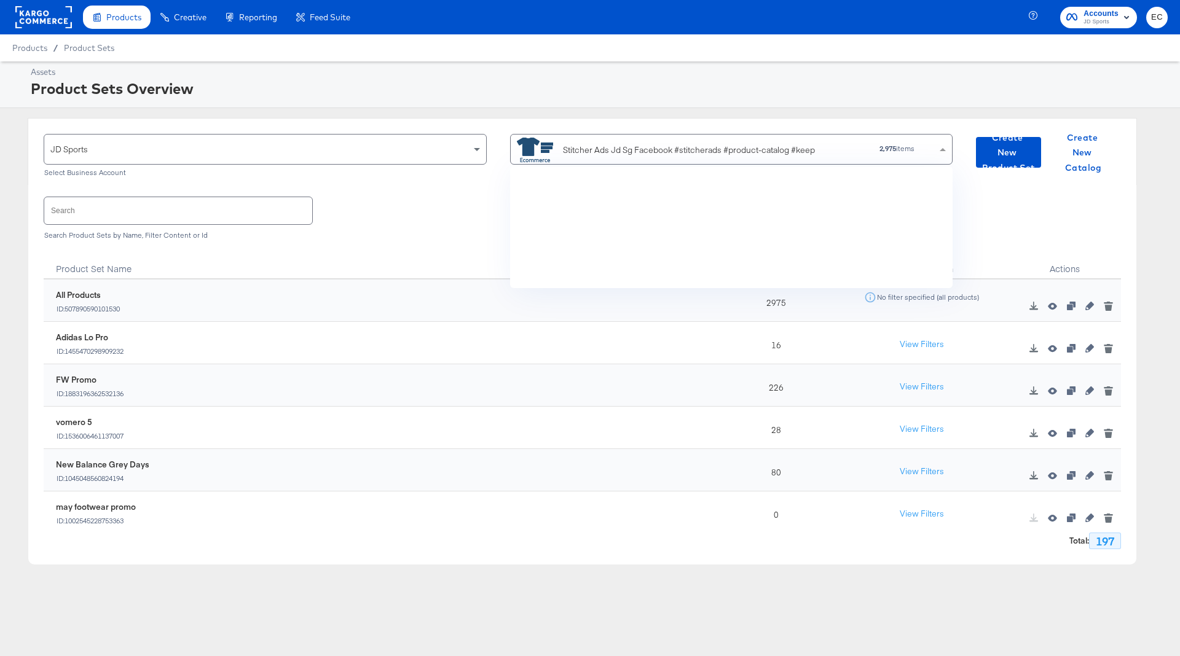
scroll to position [3632, 0]
